Goal: Information Seeking & Learning: Learn about a topic

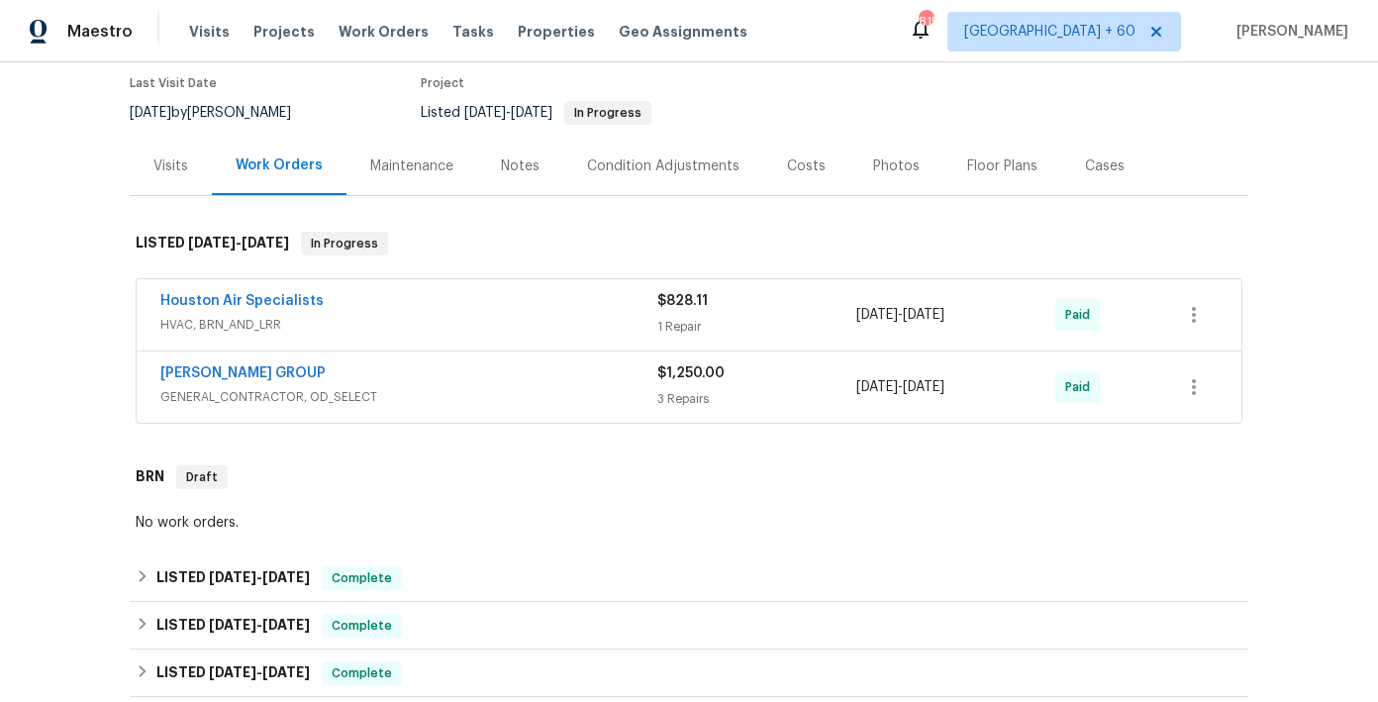
scroll to position [151, 0]
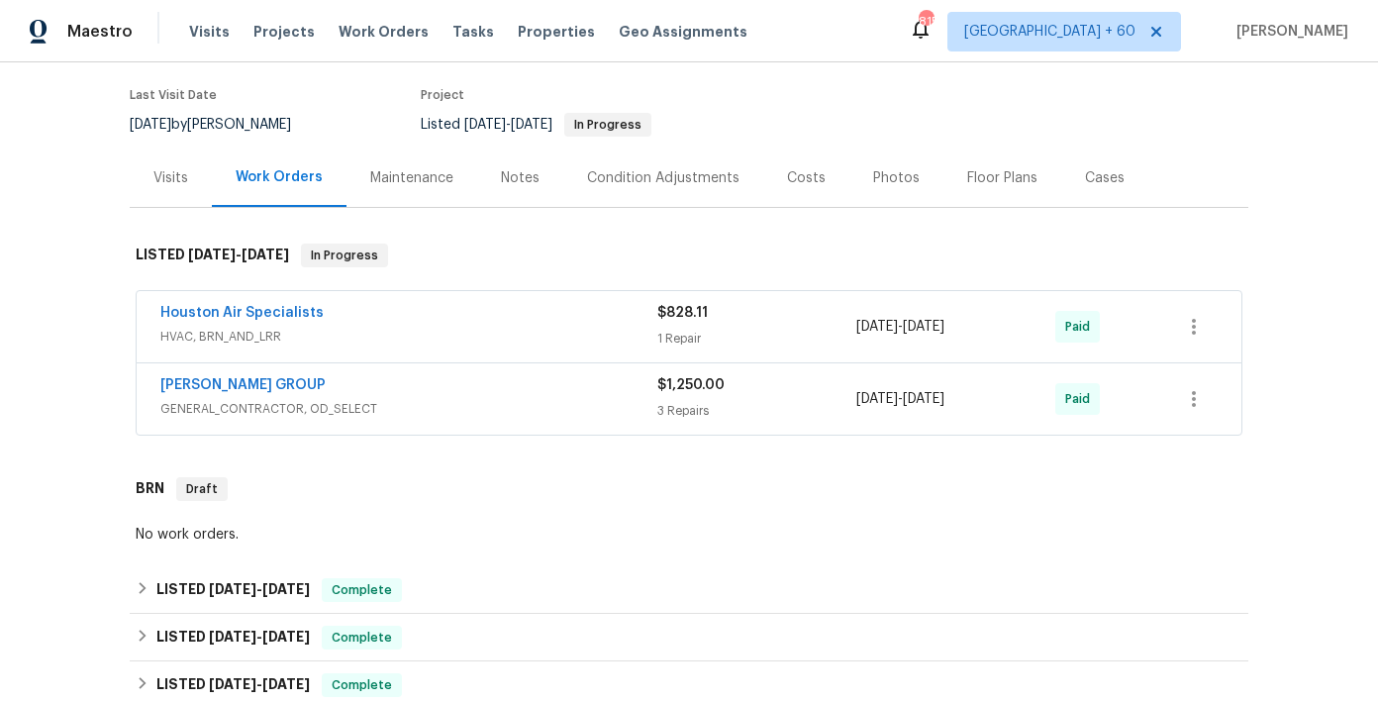
click at [526, 180] on div "Notes" at bounding box center [520, 178] width 39 height 20
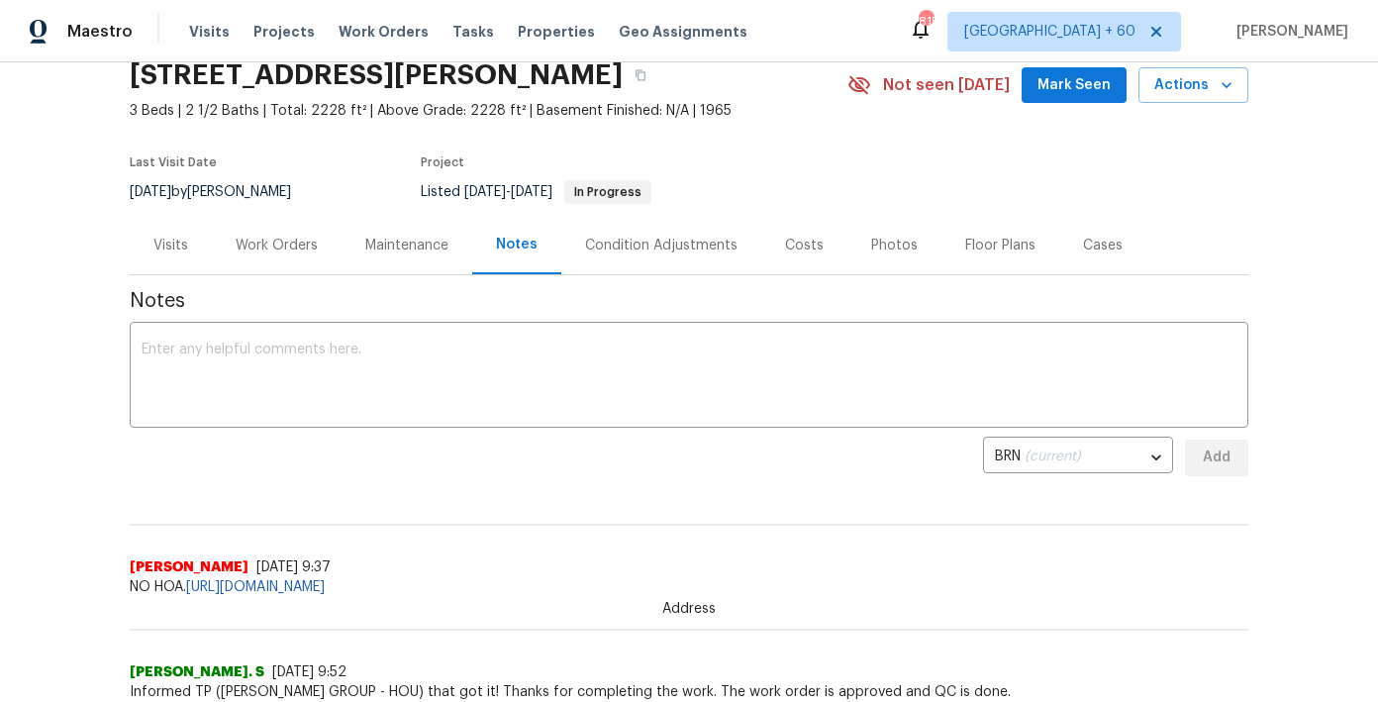
scroll to position [73, 0]
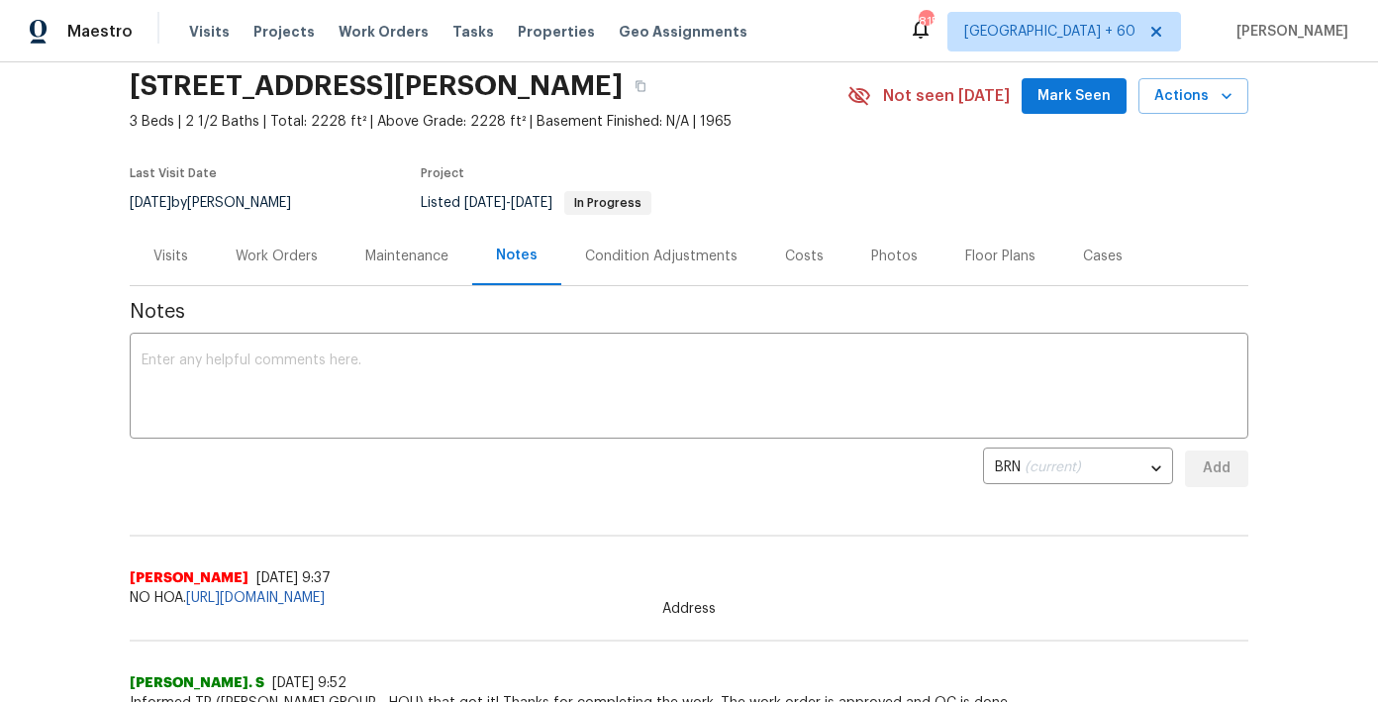
click at [258, 253] on div "Work Orders" at bounding box center [277, 256] width 82 height 20
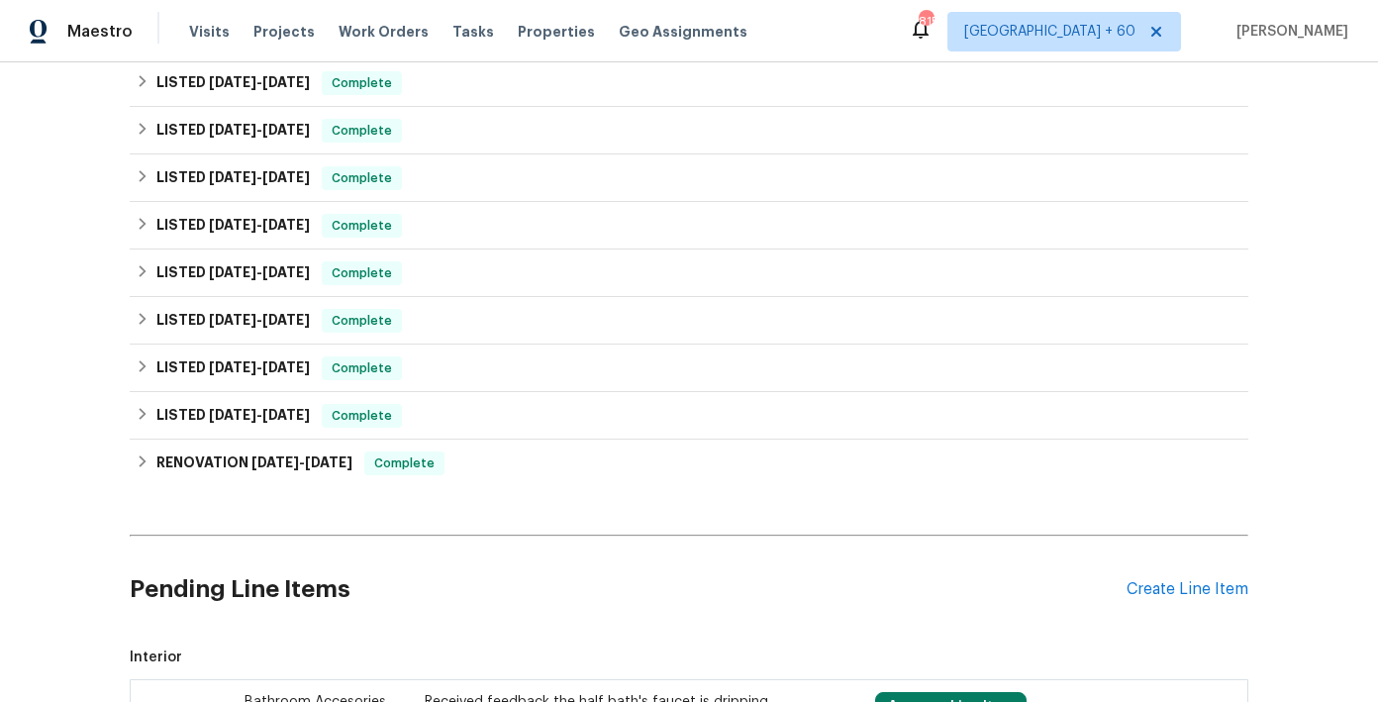
scroll to position [766, 0]
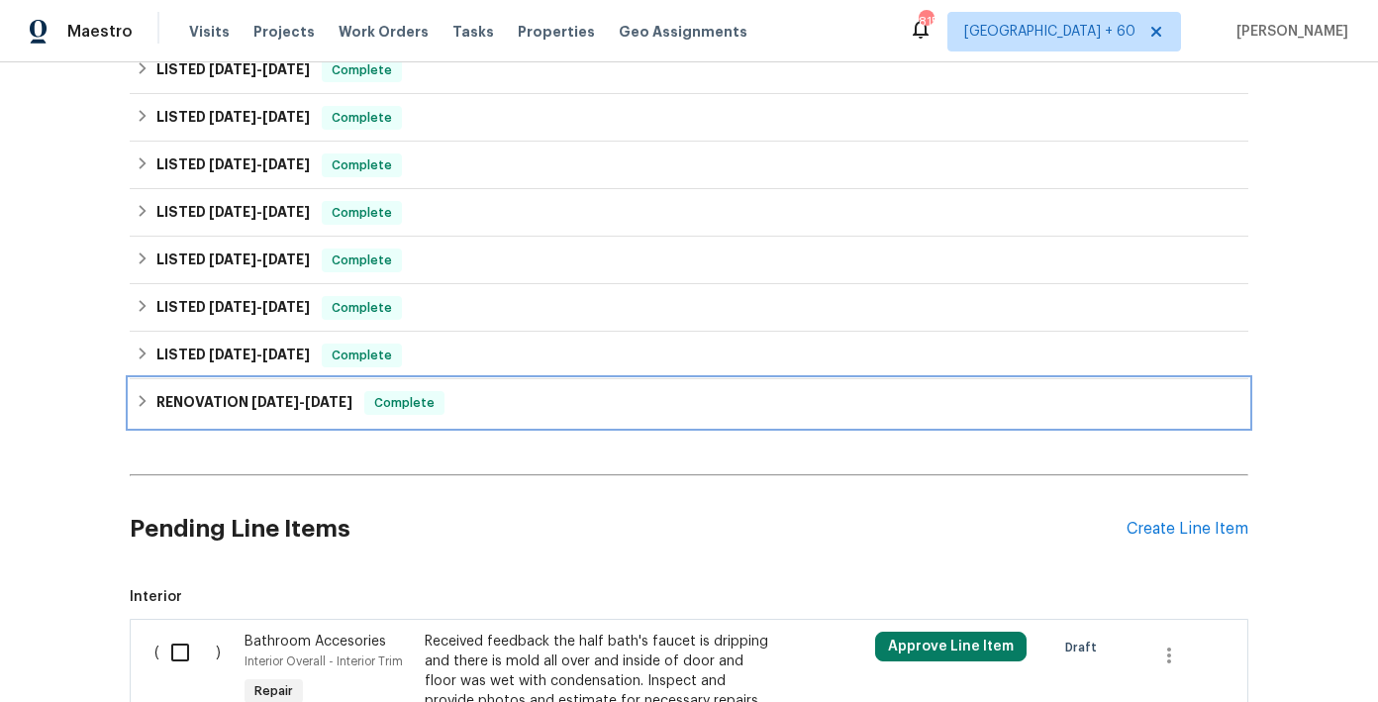
click at [492, 407] on div "RENOVATION 8/14/23 - 9/8/23 Complete" at bounding box center [689, 403] width 1106 height 24
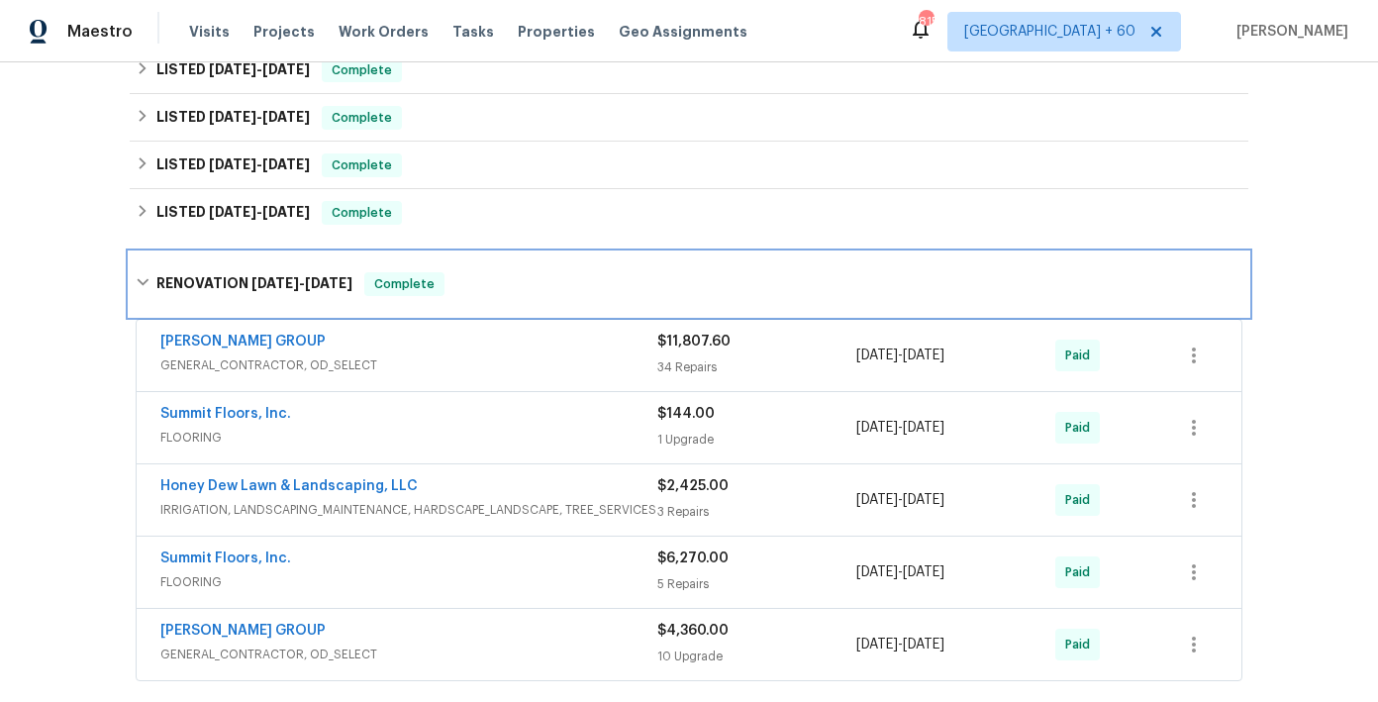
scroll to position [901, 0]
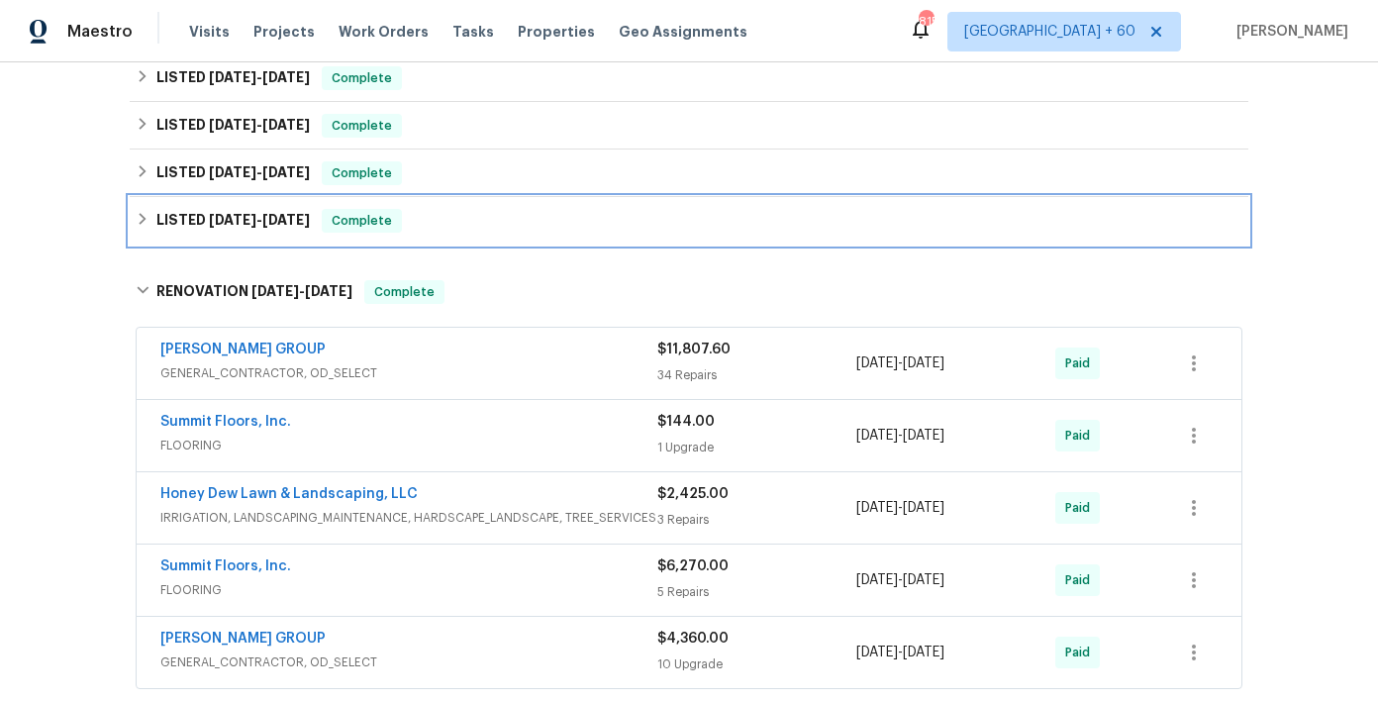
click at [472, 228] on div "LISTED 8/14/23 - 8/16/23 Complete" at bounding box center [689, 221] width 1106 height 24
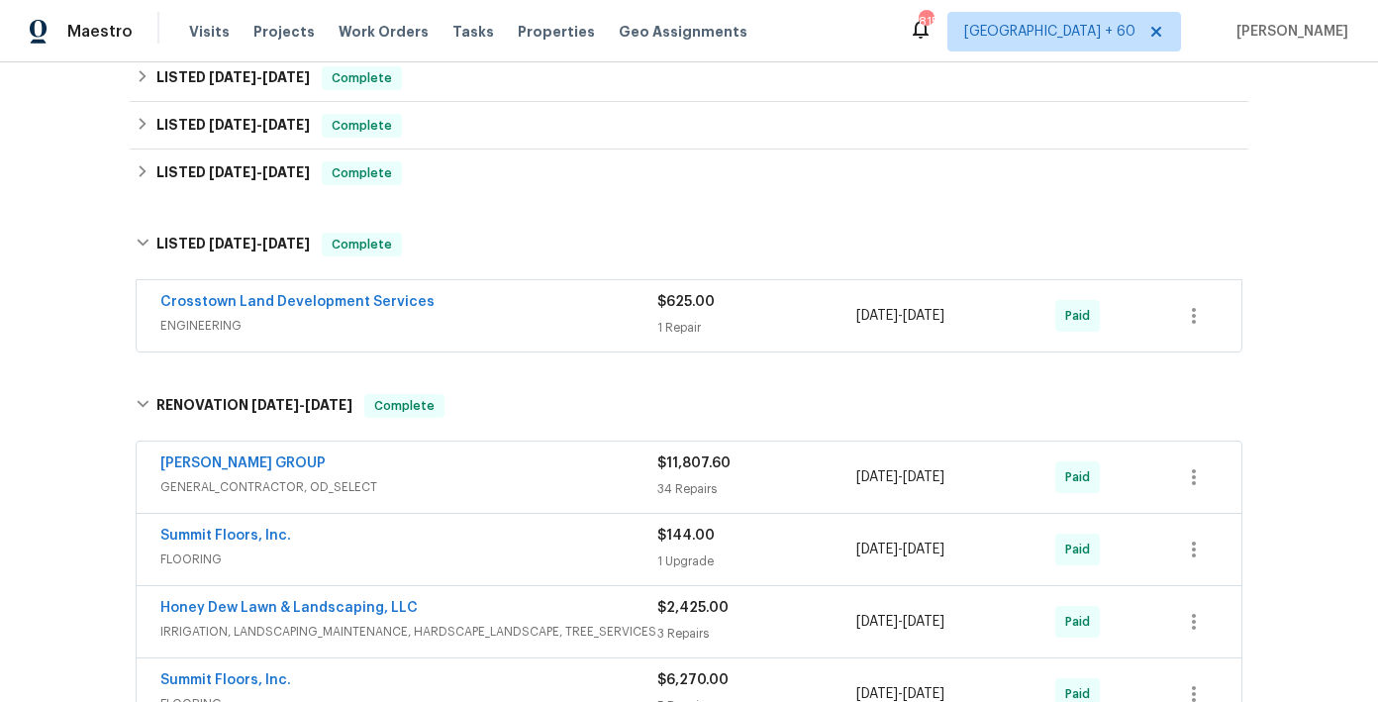
click at [463, 308] on div "Crosstown Land Development Services" at bounding box center [408, 304] width 497 height 24
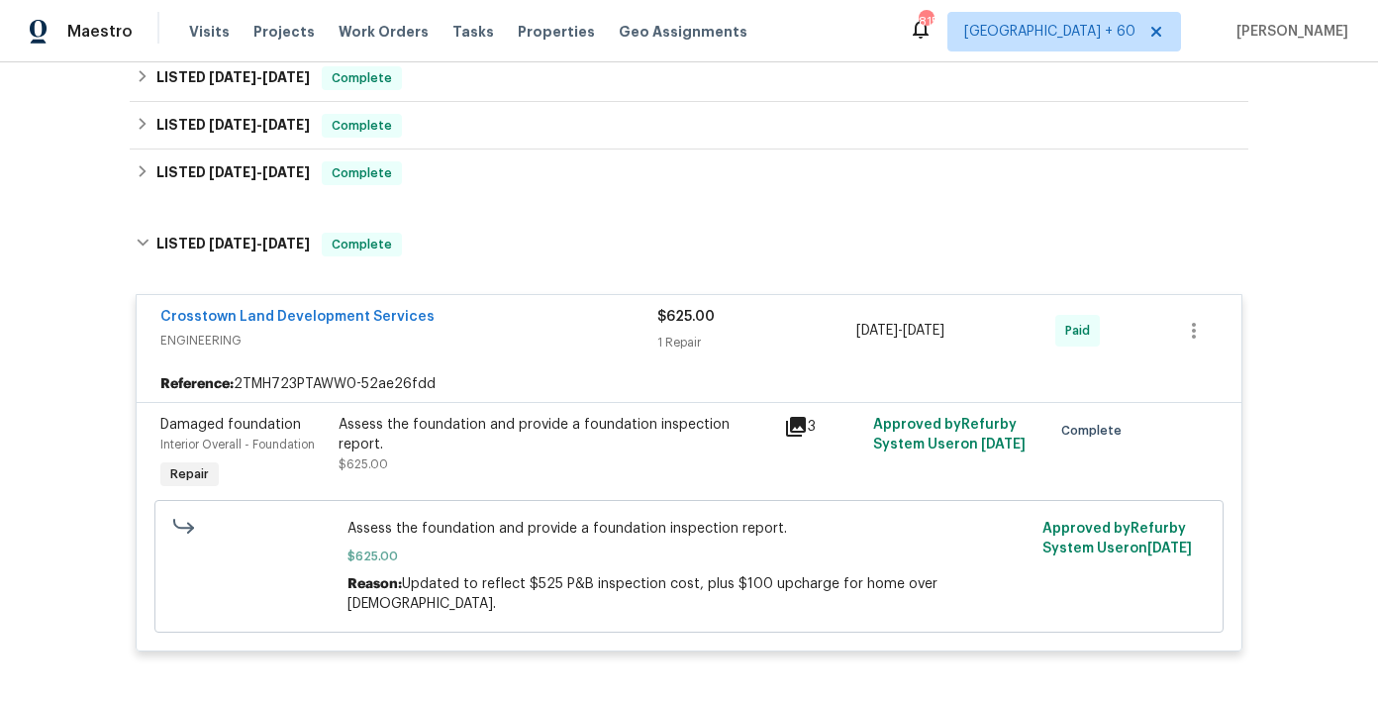
click at [801, 426] on icon at bounding box center [796, 427] width 20 height 20
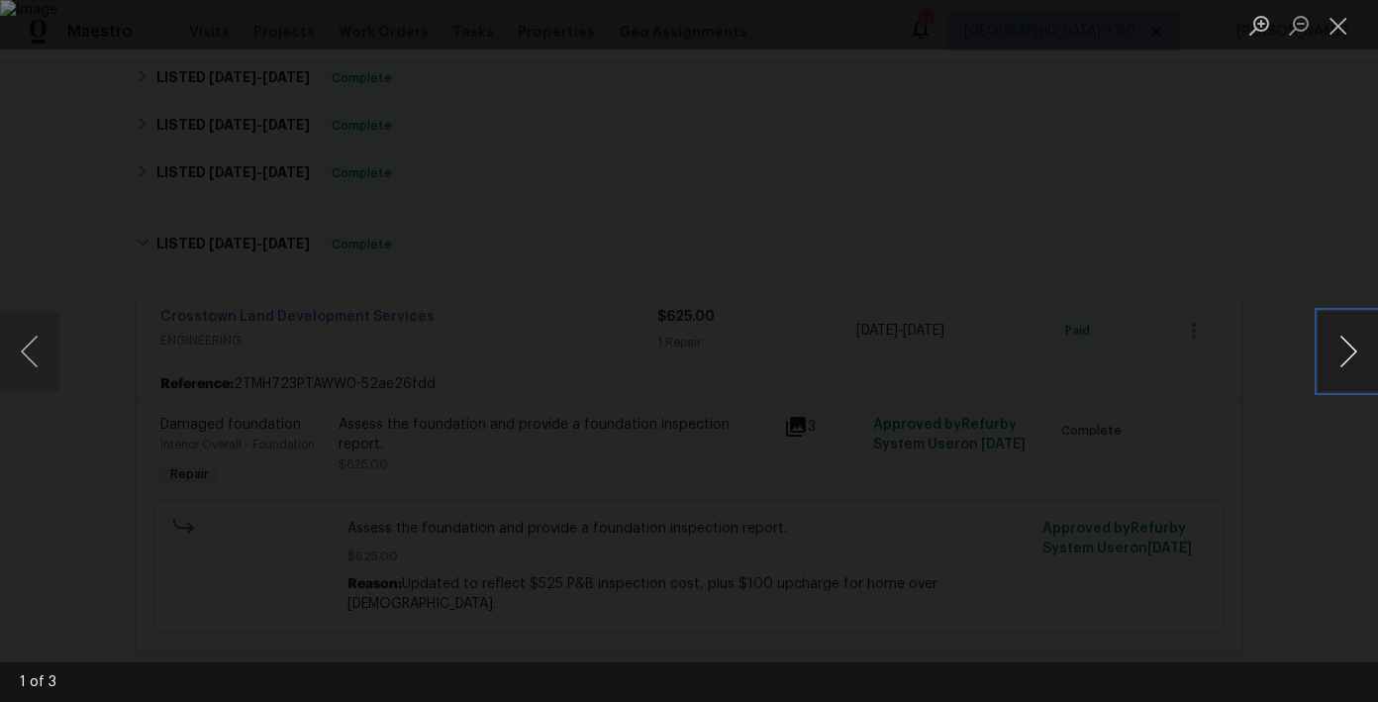
click at [1341, 344] on button "Next image" at bounding box center [1347, 351] width 59 height 79
click at [1342, 31] on button "Close lightbox" at bounding box center [1338, 25] width 40 height 35
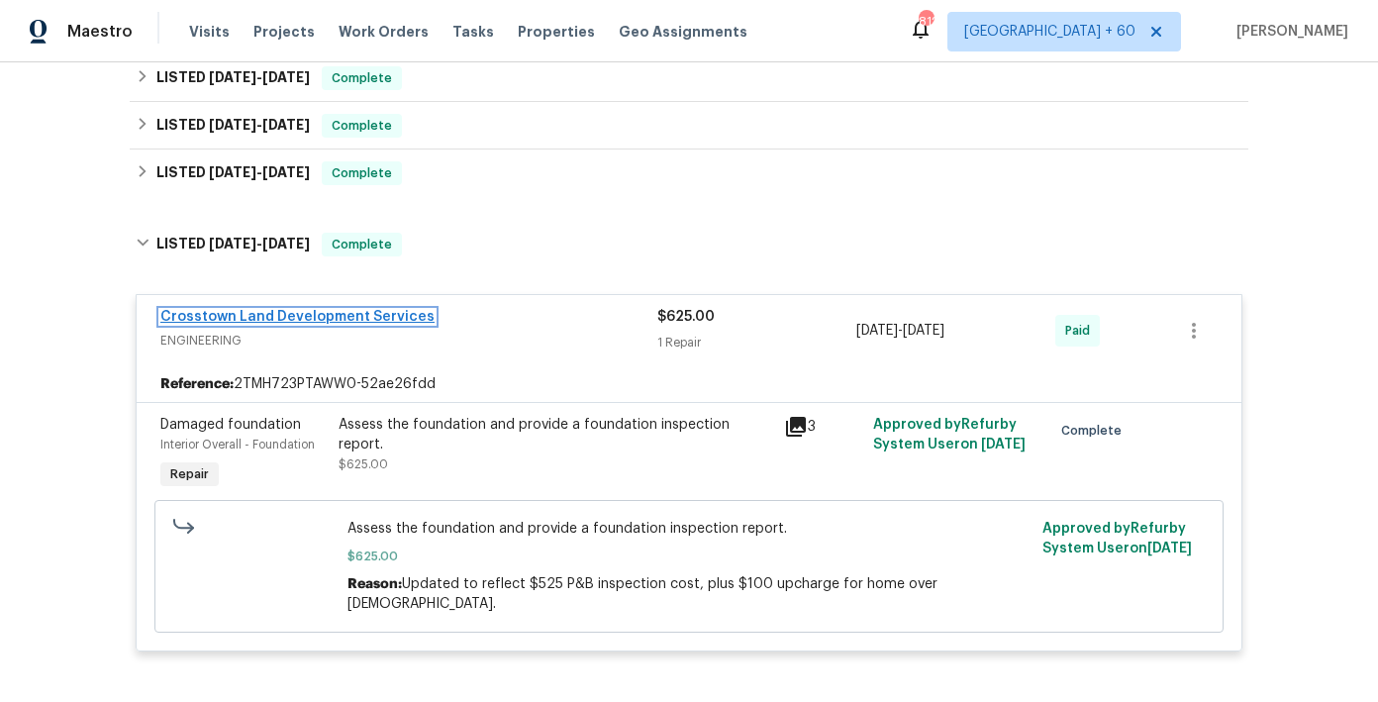
click at [358, 312] on link "Crosstown Land Development Services" at bounding box center [297, 317] width 274 height 14
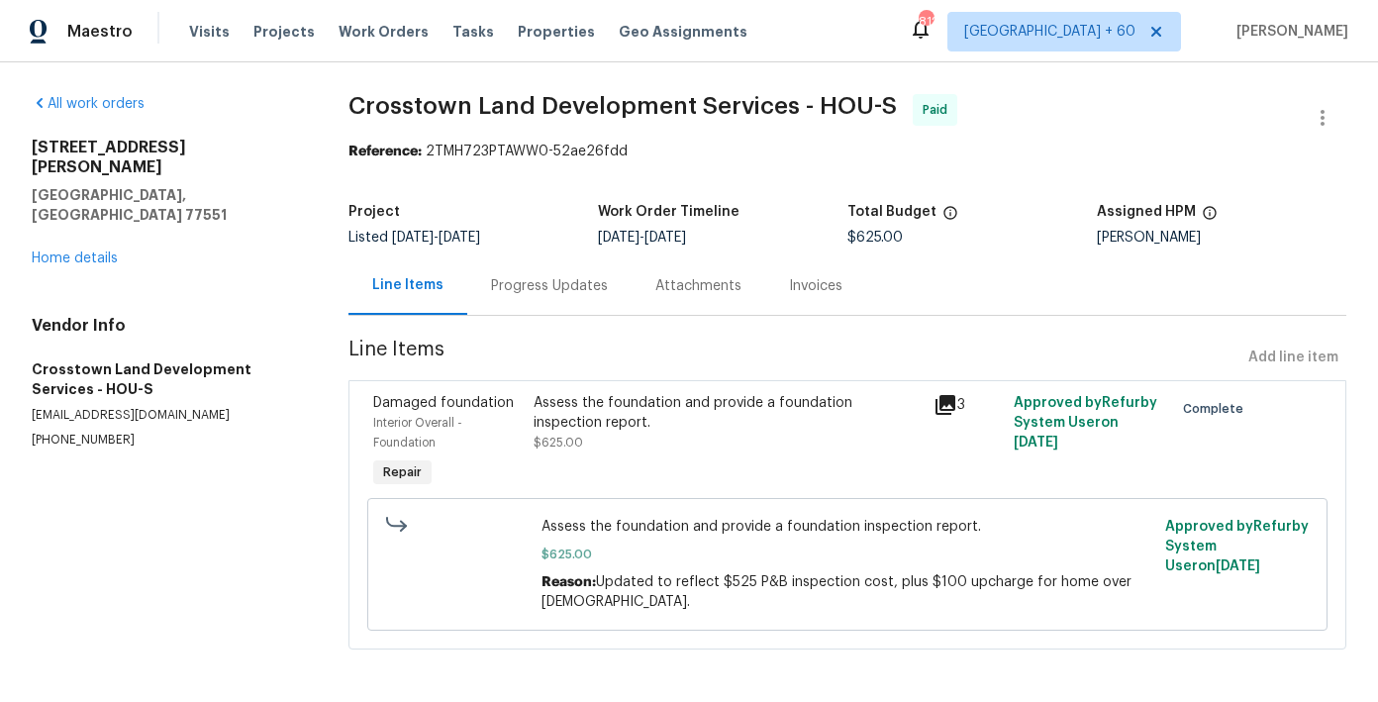
click at [713, 286] on div "Attachments" at bounding box center [698, 286] width 86 height 20
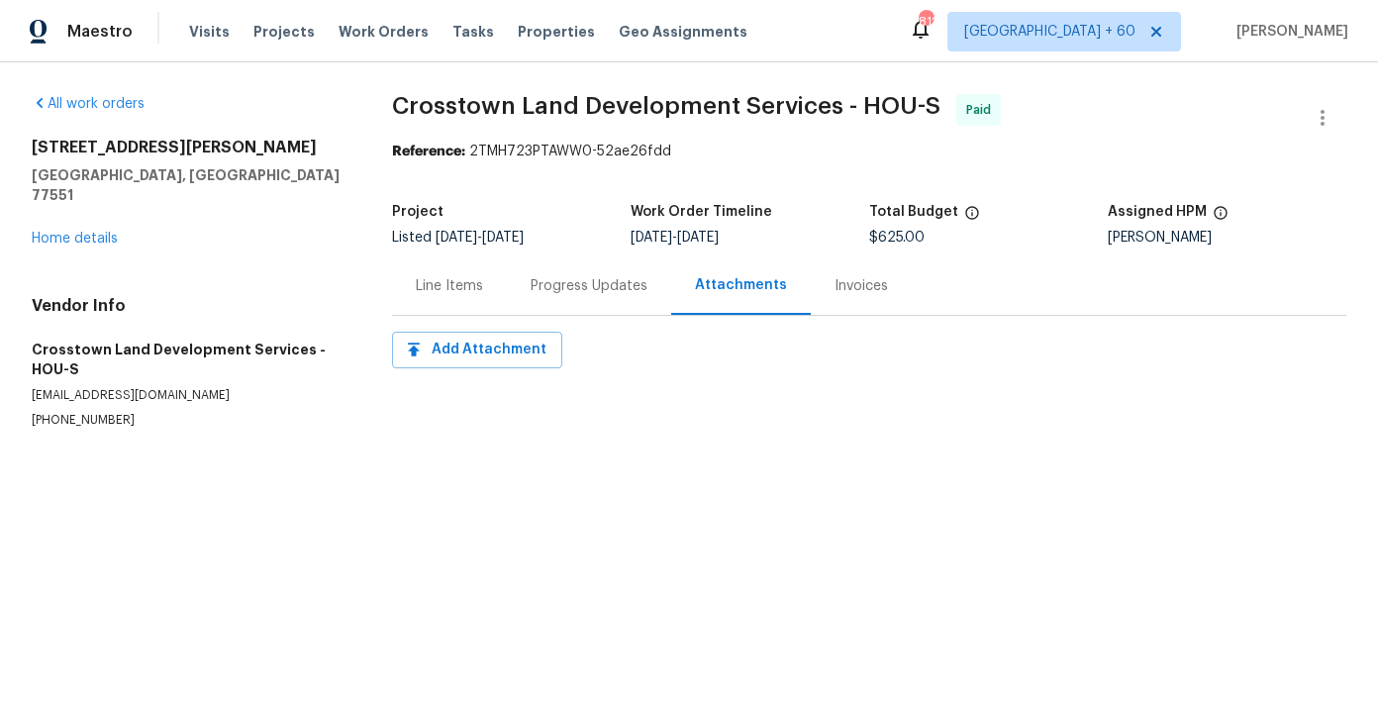
click at [816, 284] on div "Invoices" at bounding box center [861, 285] width 101 height 58
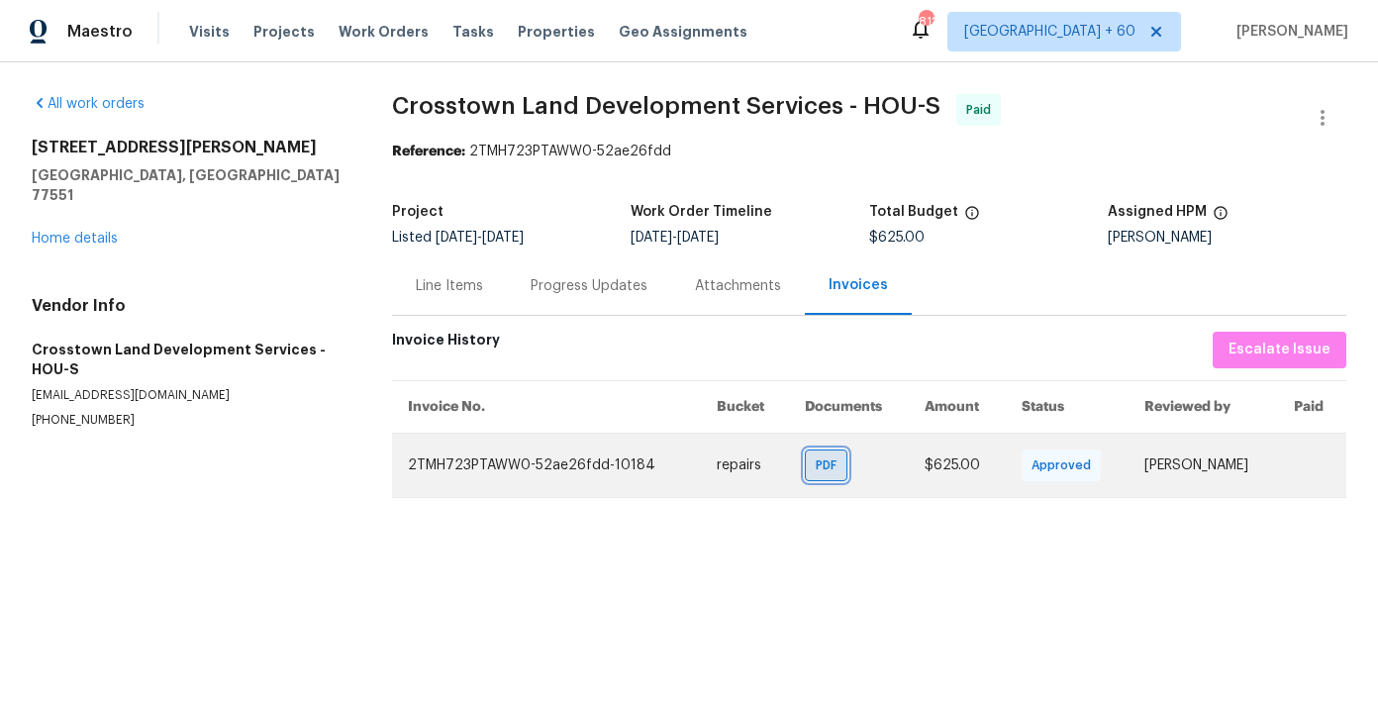
click at [818, 471] on span "PDF" at bounding box center [829, 465] width 29 height 20
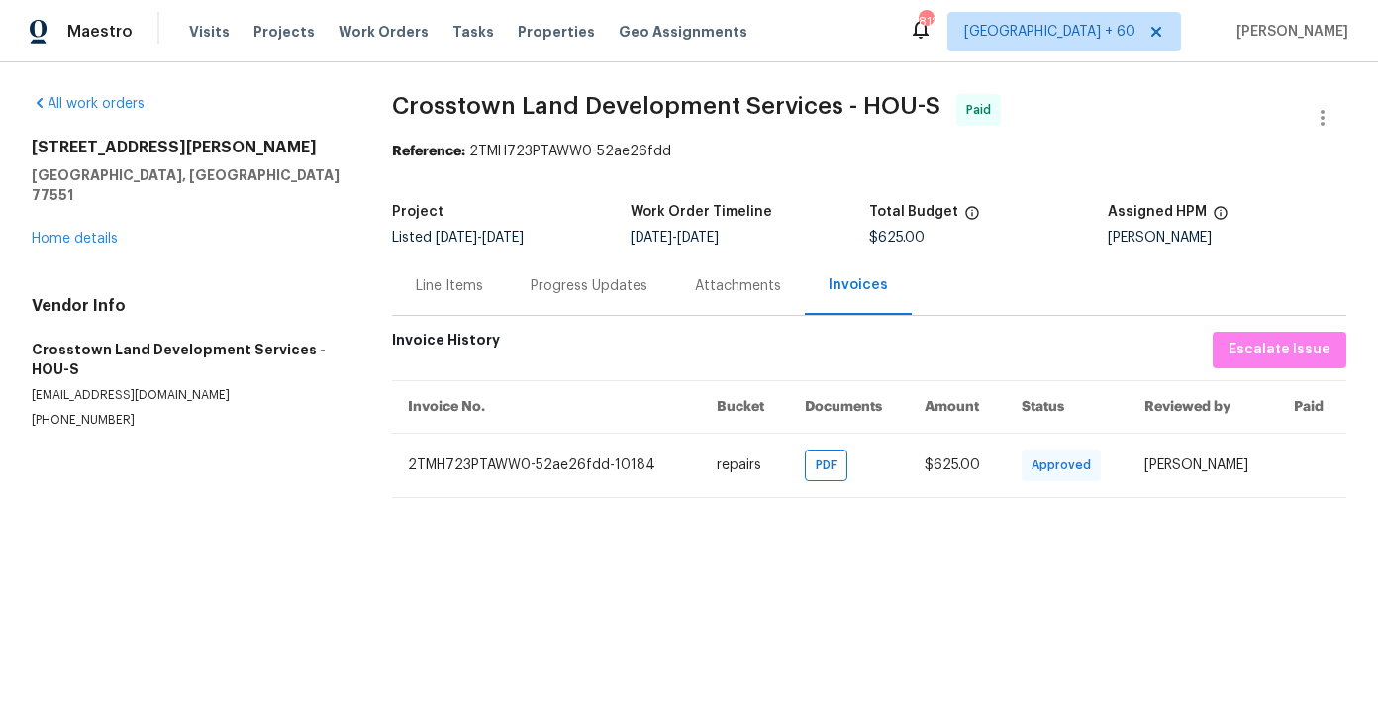
click at [716, 286] on div "Attachments" at bounding box center [738, 286] width 86 height 20
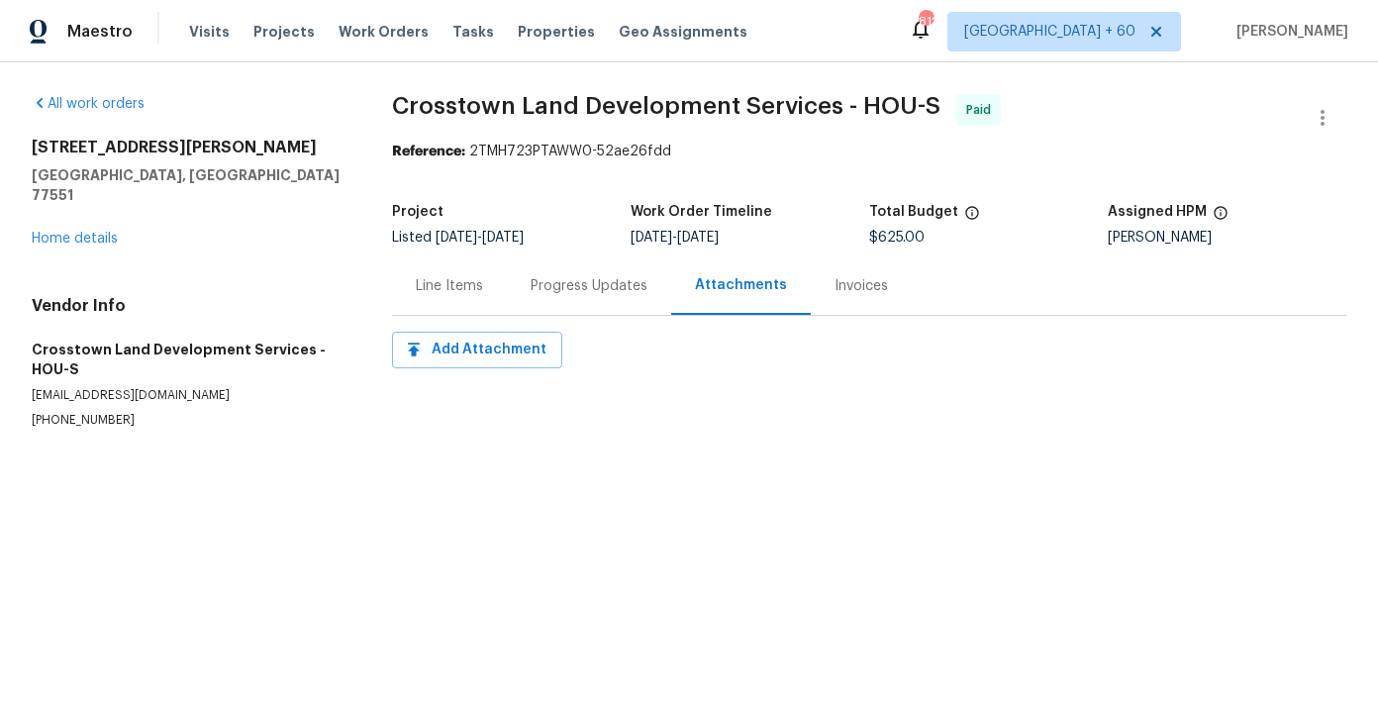
click at [412, 293] on div "Line Items" at bounding box center [449, 285] width 115 height 58
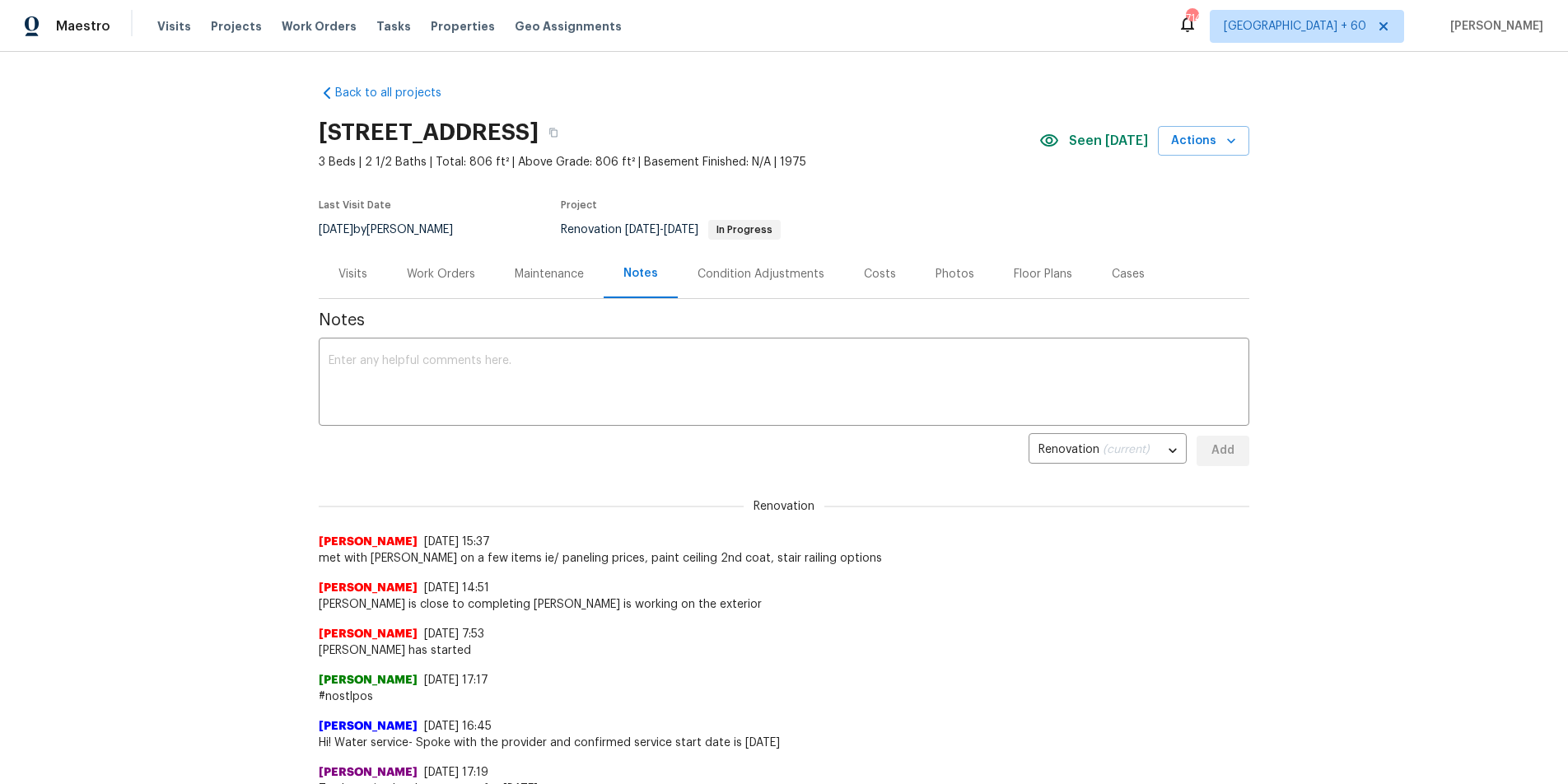
scroll to position [693, 0]
